Goal: Transaction & Acquisition: Purchase product/service

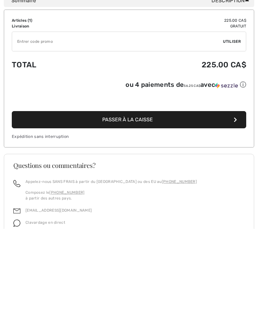
scroll to position [174, 0]
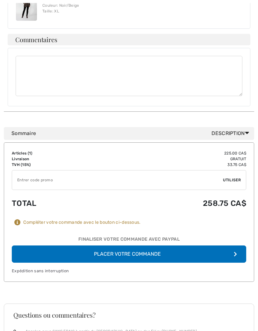
scroll to position [240, 0]
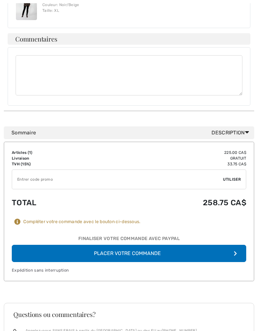
click at [134, 245] on button "Placer votre commande" at bounding box center [129, 253] width 235 height 17
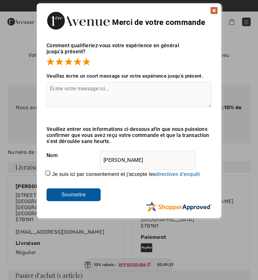
click at [49, 174] on input "Je suis ici par consentement et j'accepte les En soumettant une évaluation, vou…" at bounding box center [49, 174] width 4 height 4
checkbox input "true"
click at [80, 196] on input "Soumettre" at bounding box center [74, 194] width 54 height 13
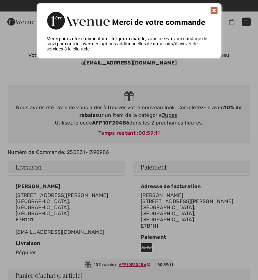
click at [215, 8] on img at bounding box center [214, 11] width 8 height 8
